Goal: Find specific page/section: Find specific page/section

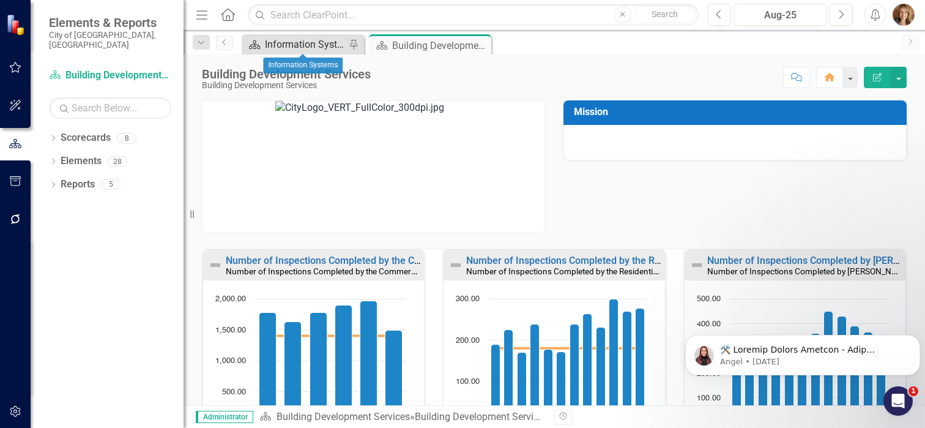
click at [295, 43] on div "Information Systems" at bounding box center [305, 44] width 81 height 15
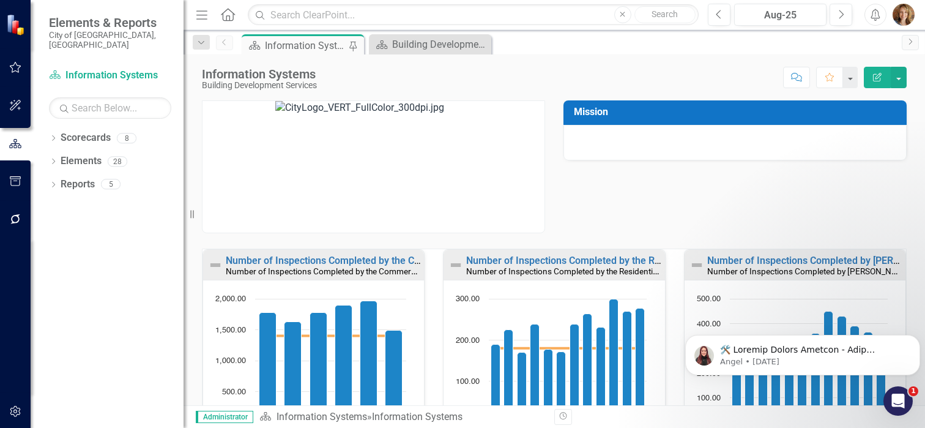
click at [295, 43] on div "Information Systems" at bounding box center [305, 45] width 81 height 15
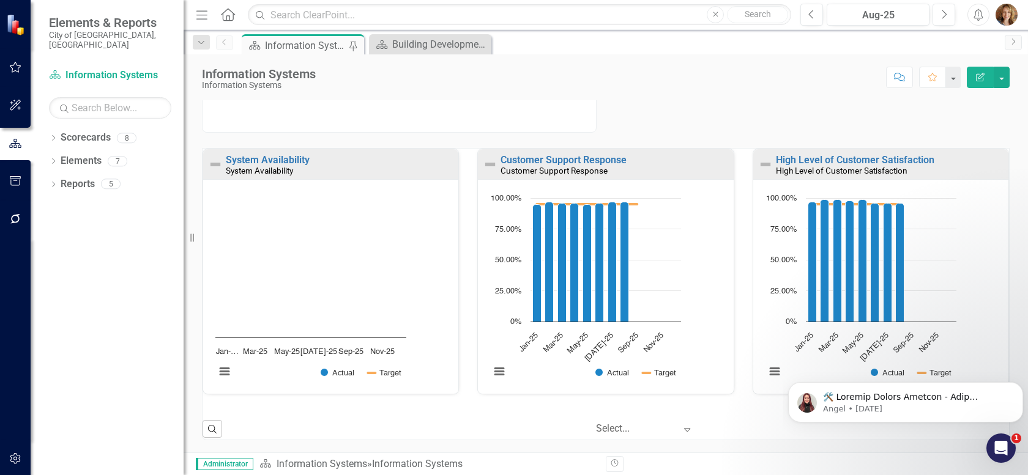
scroll to position [99, 0]
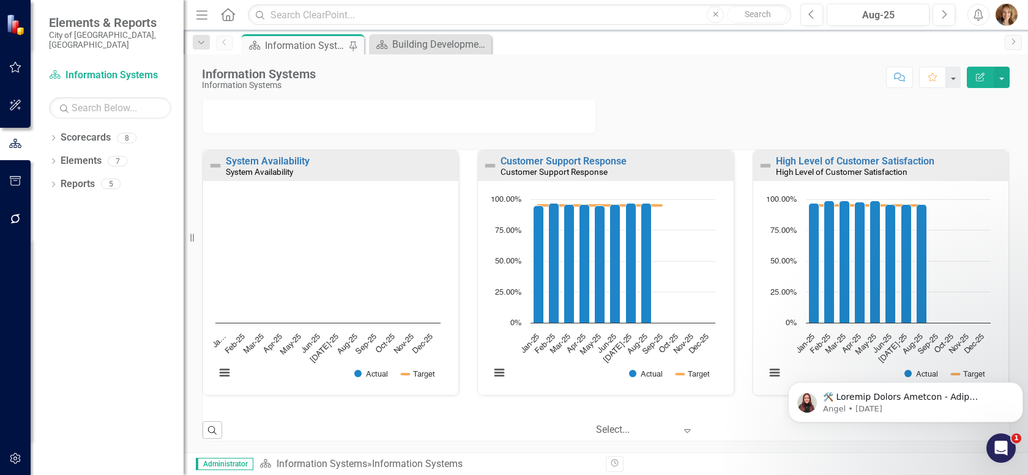
drag, startPoint x: 797, startPoint y: 2, endPoint x: 658, endPoint y: 86, distance: 162.6
click at [658, 86] on div "Score: N/A Aug-25 Completed Comment Favorite Edit Report" at bounding box center [666, 77] width 688 height 21
click at [110, 222] on div "Dropdown Scorecards 8 Dropdown City of Springfield Art Museum Environmental Ser…" at bounding box center [107, 302] width 153 height 348
click at [124, 216] on div "Dropdown Scorecards 8 Dropdown City of Springfield Art Museum Environmental Ser…" at bounding box center [107, 302] width 153 height 348
click at [165, 245] on div "Dropdown Scorecards 8 Dropdown City of Springfield Art Museum Environmental Ser…" at bounding box center [107, 302] width 153 height 348
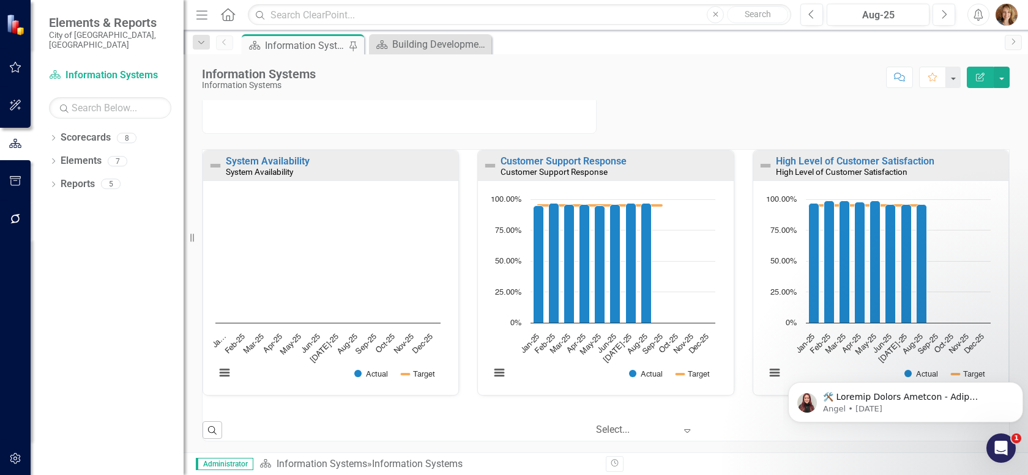
click at [124, 247] on div "Dropdown Scorecards 8 Dropdown City of Springfield Art Museum Environmental Ser…" at bounding box center [107, 302] width 153 height 348
click at [83, 400] on div "Dropdown Scorecards 8 Dropdown City of Springfield Art Museum Environmental Ser…" at bounding box center [107, 302] width 153 height 348
click at [44, 338] on div "Dropdown Scorecards 8 Dropdown City of Springfield Art Museum Environmental Ser…" at bounding box center [107, 302] width 153 height 348
